Goal: Information Seeking & Learning: Learn about a topic

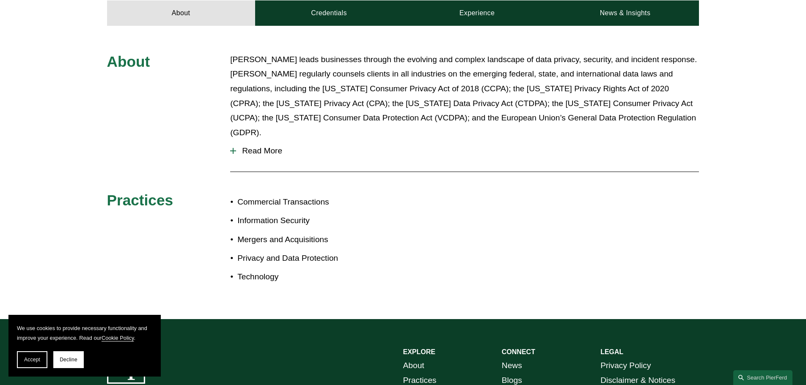
scroll to position [212, 0]
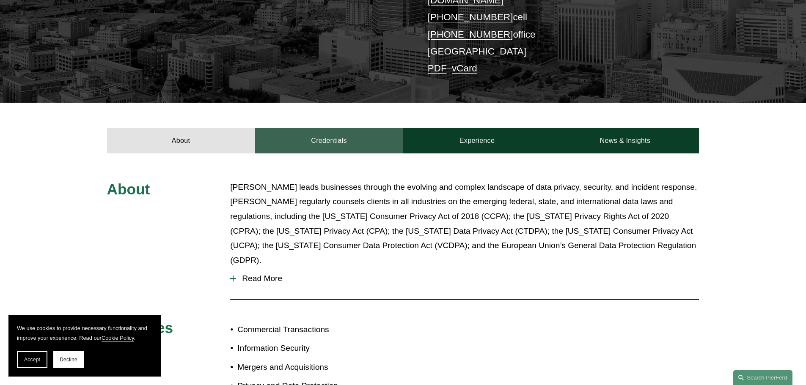
click at [327, 128] on link "Credentials" at bounding box center [329, 140] width 148 height 25
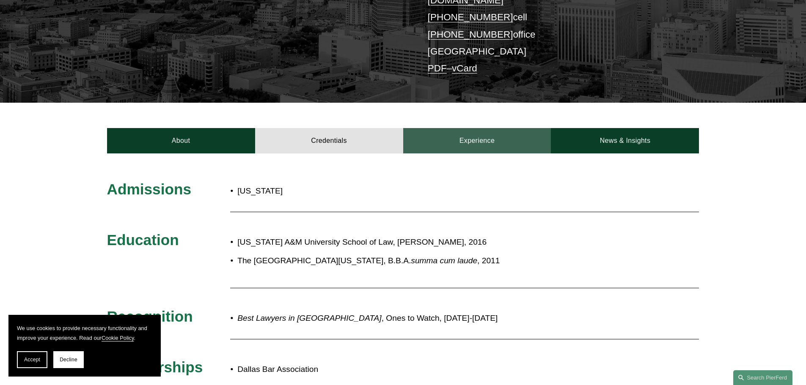
click at [476, 130] on link "Experience" at bounding box center [477, 140] width 148 height 25
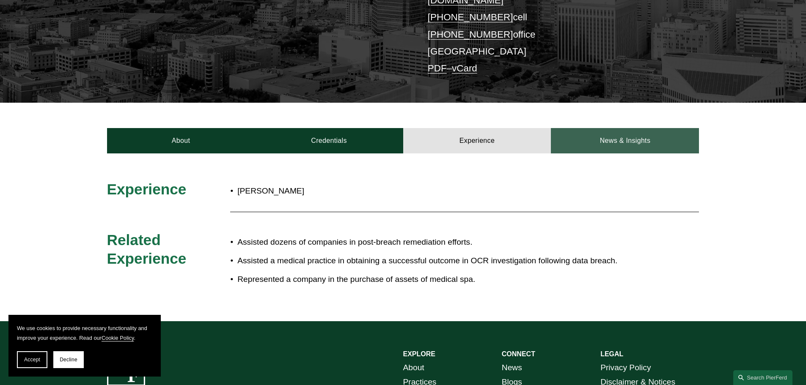
click at [616, 128] on link "News & Insights" at bounding box center [625, 140] width 148 height 25
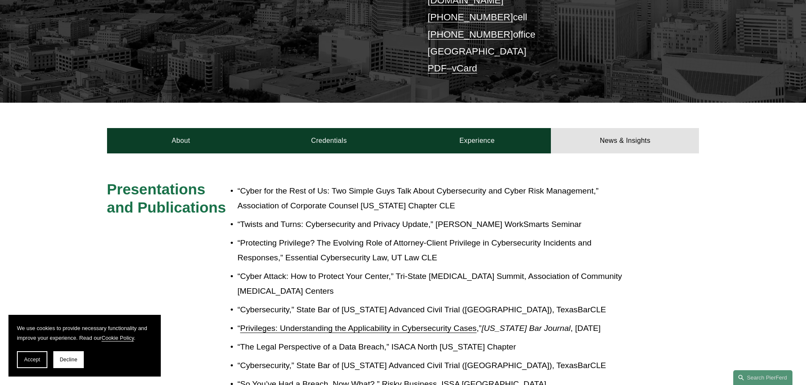
scroll to position [0, 0]
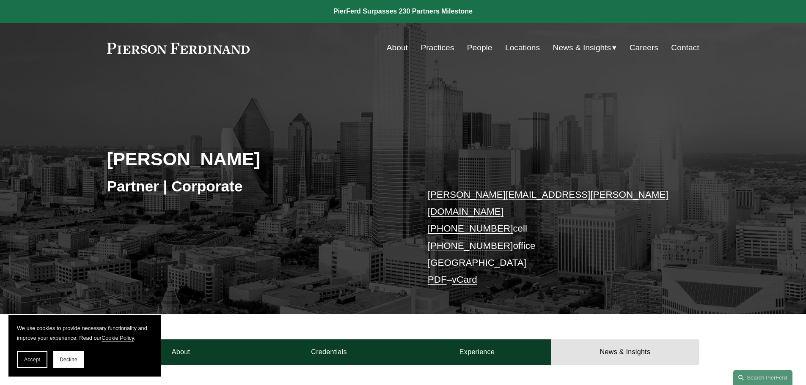
click at [221, 49] on link at bounding box center [178, 48] width 143 height 11
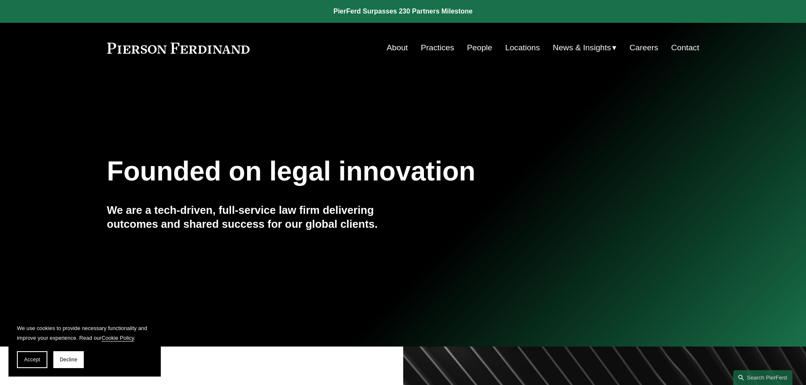
click at [516, 45] on link "Locations" at bounding box center [522, 48] width 35 height 16
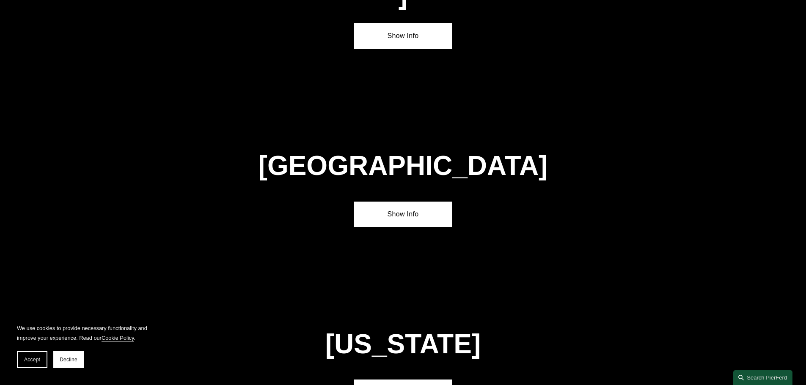
scroll to position [3047, 0]
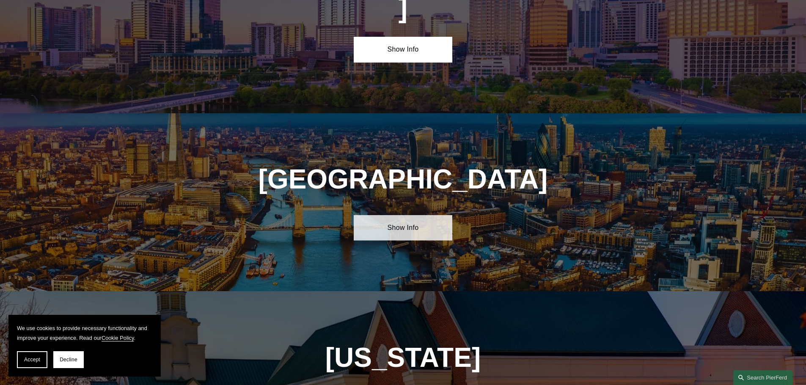
click at [405, 215] on link "Show Info" at bounding box center [403, 227] width 99 height 25
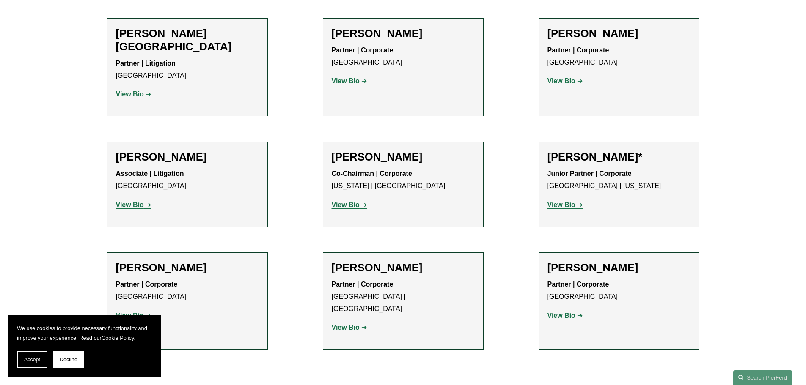
scroll to position [735, 0]
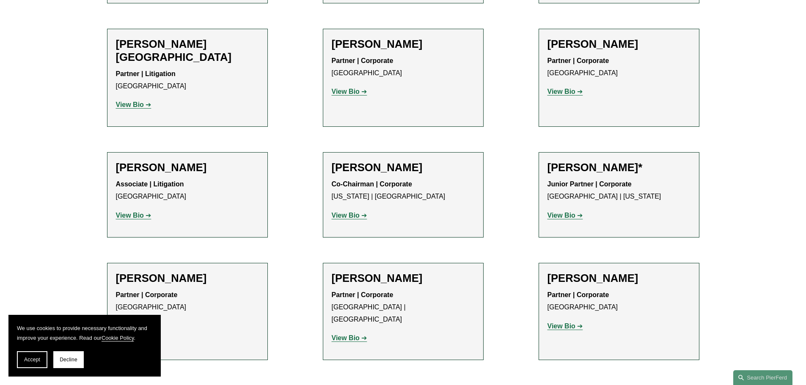
click at [134, 212] on strong "View Bio" at bounding box center [130, 215] width 28 height 7
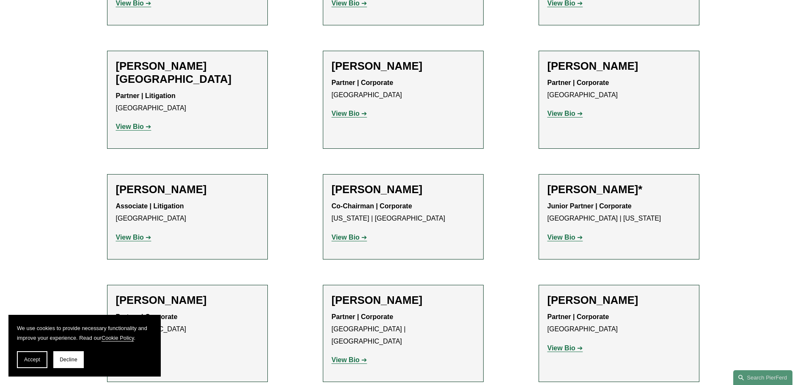
scroll to position [693, 0]
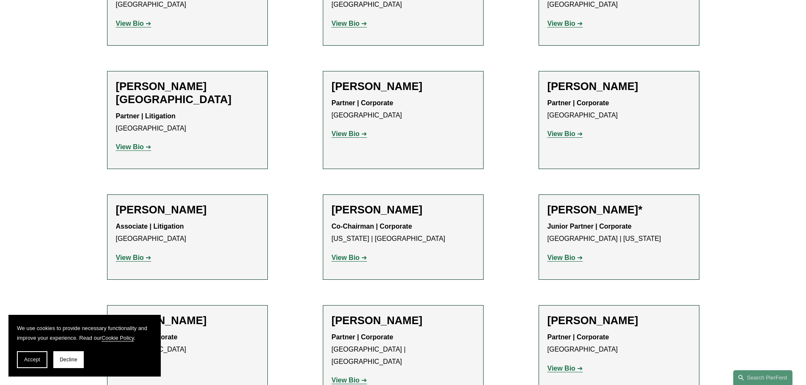
click at [568, 254] on strong "View Bio" at bounding box center [562, 257] width 28 height 7
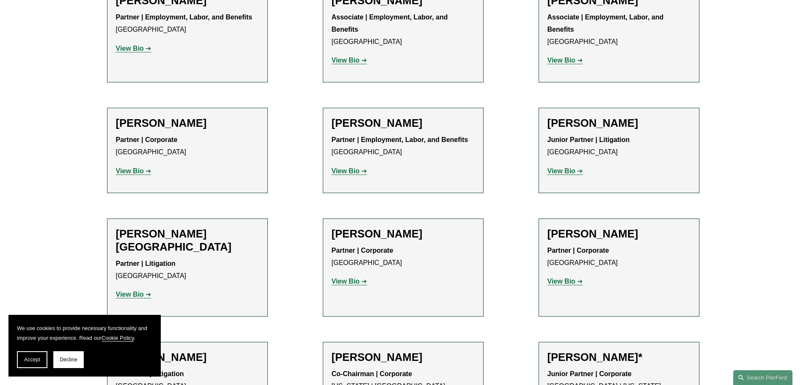
scroll to position [524, 0]
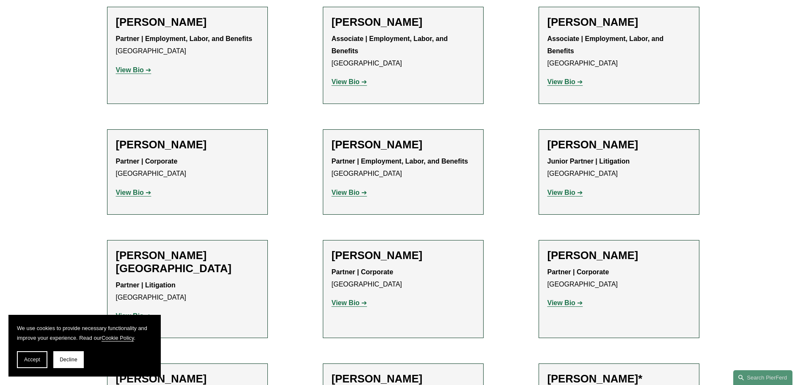
click at [130, 189] on strong "View Bio" at bounding box center [130, 192] width 28 height 7
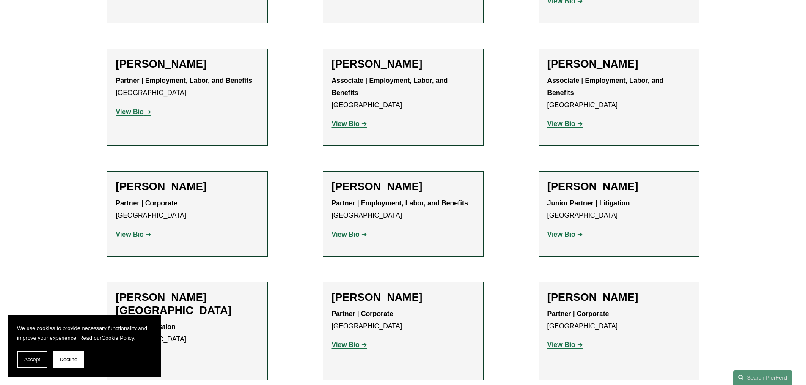
scroll to position [482, 0]
click at [559, 231] on strong "View Bio" at bounding box center [562, 234] width 28 height 7
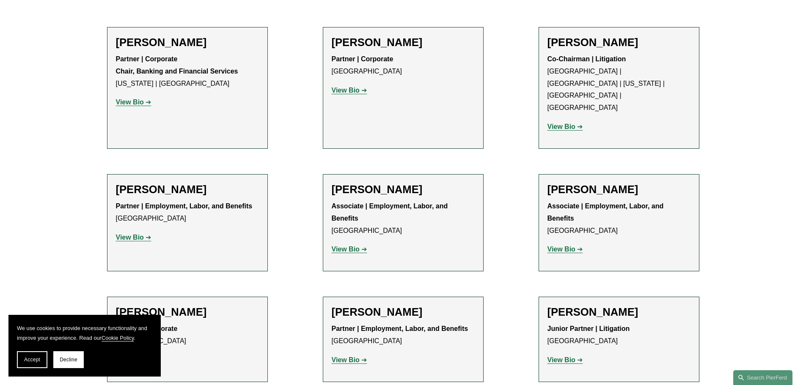
scroll to position [355, 0]
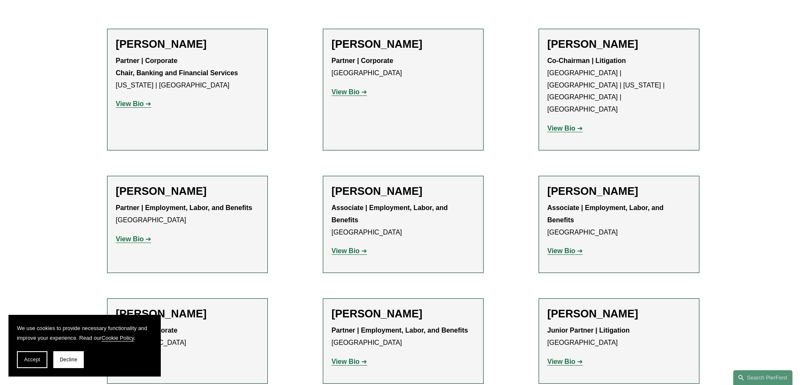
click at [342, 248] on strong "View Bio" at bounding box center [346, 251] width 28 height 7
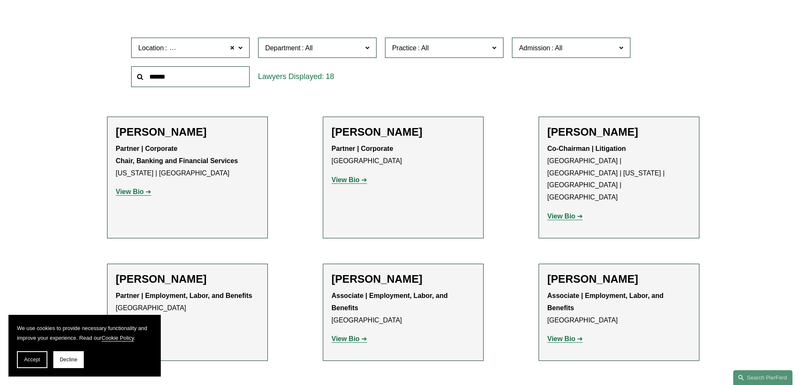
scroll to position [270, 0]
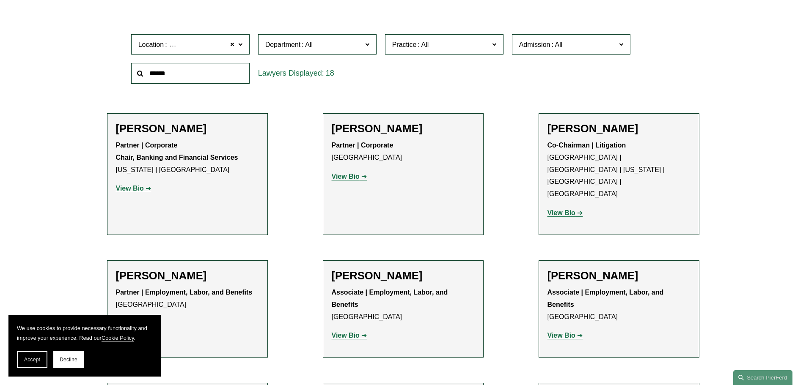
click at [136, 190] on strong "View Bio" at bounding box center [130, 188] width 28 height 7
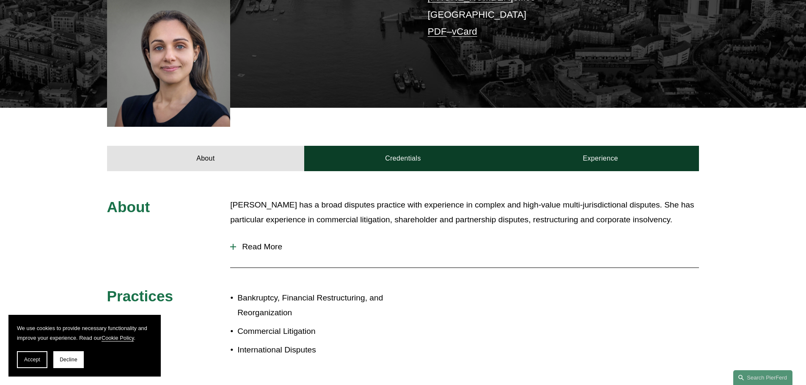
scroll to position [296, 0]
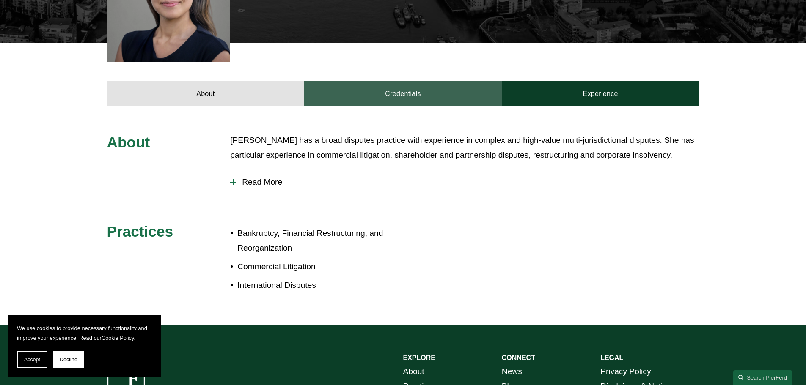
click at [385, 94] on link "Credentials" at bounding box center [403, 93] width 198 height 25
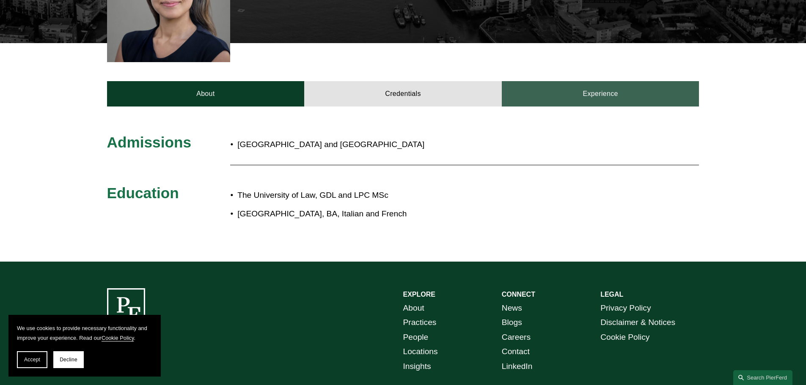
click at [589, 89] on link "Experience" at bounding box center [601, 93] width 198 height 25
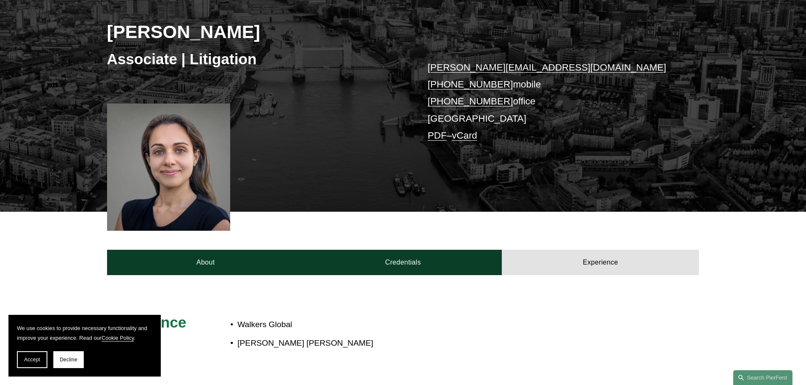
scroll to position [127, 0]
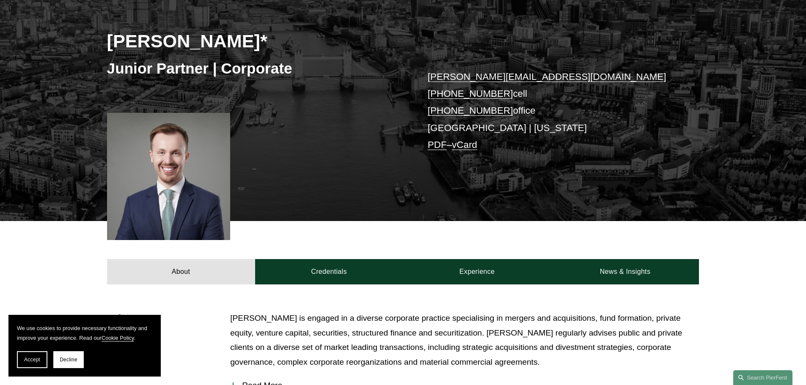
scroll to position [127, 0]
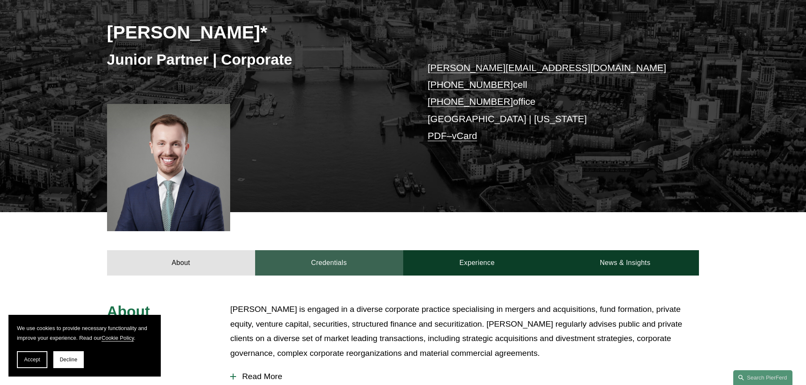
click at [330, 261] on link "Credentials" at bounding box center [329, 263] width 148 height 25
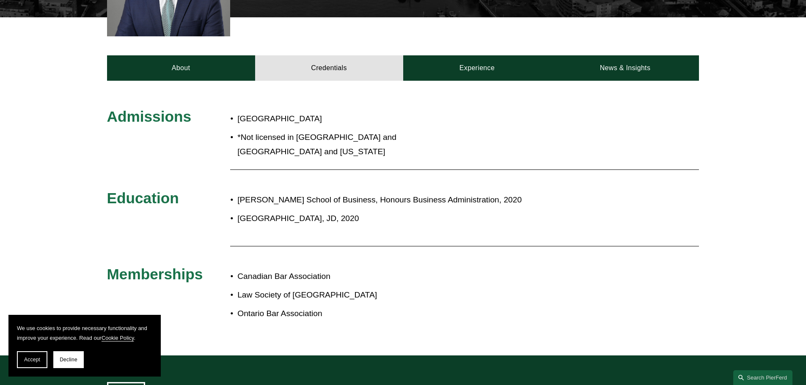
scroll to position [339, 0]
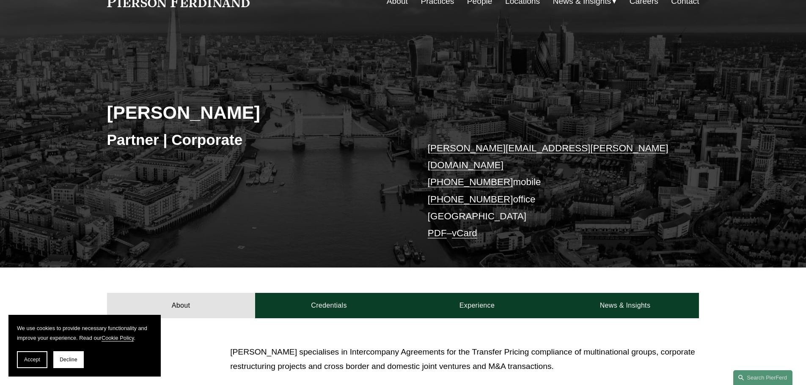
scroll to position [42, 0]
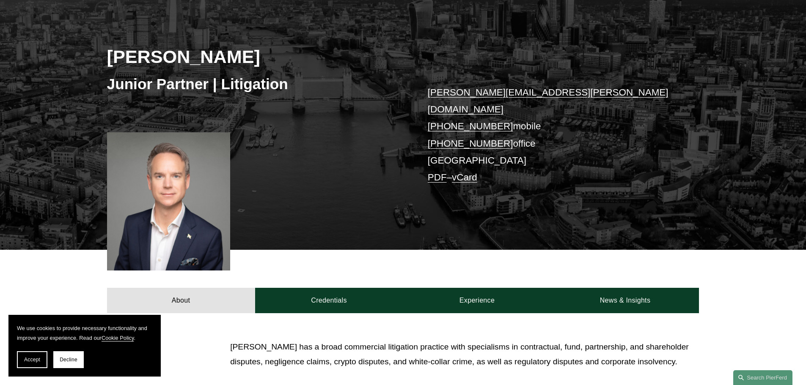
scroll to position [127, 0]
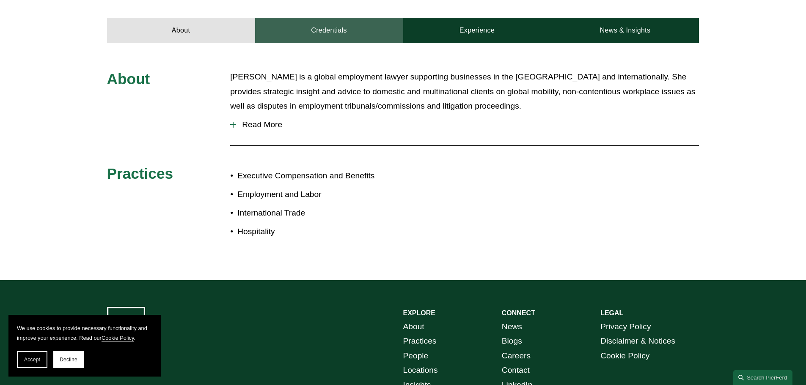
scroll to position [250, 0]
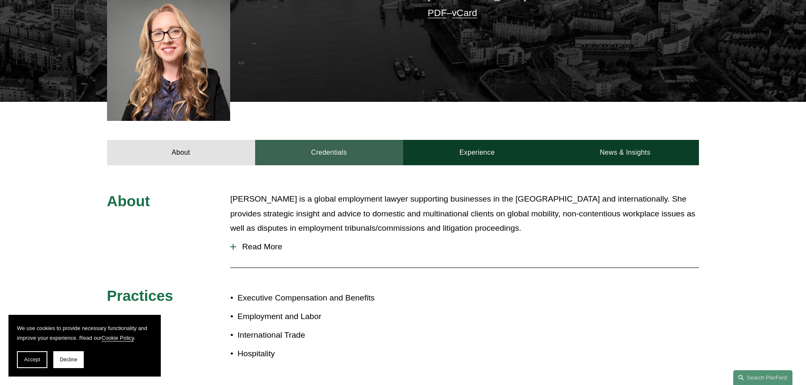
click at [326, 146] on link "Credentials" at bounding box center [329, 152] width 148 height 25
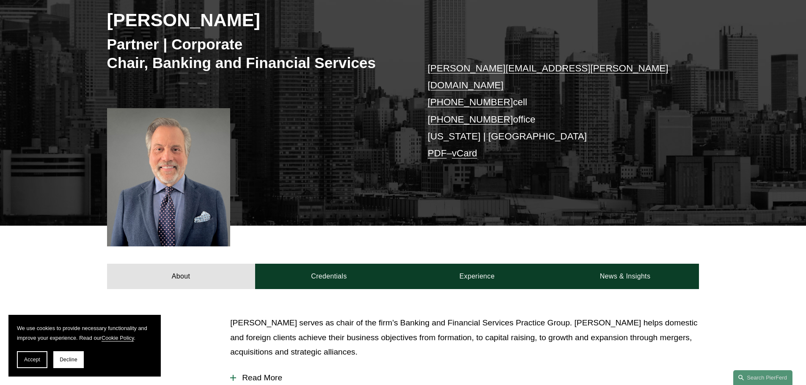
scroll to position [169, 0]
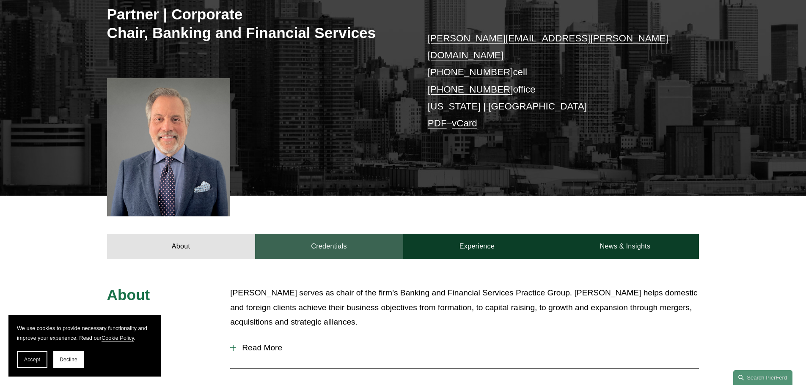
click at [299, 234] on link "Credentials" at bounding box center [329, 246] width 148 height 25
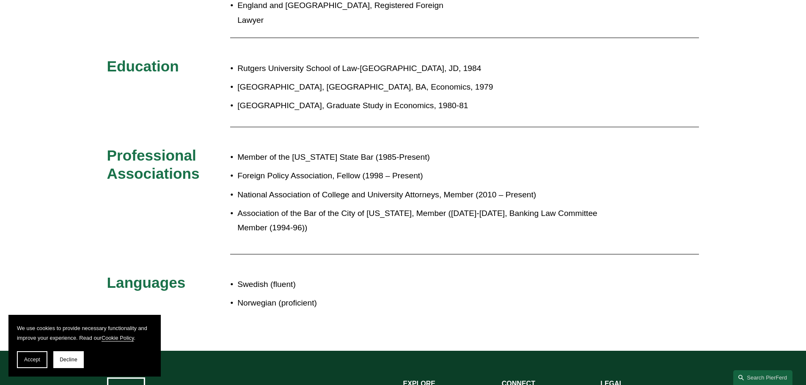
scroll to position [622, 0]
